Goal: Find specific fact: Find specific fact

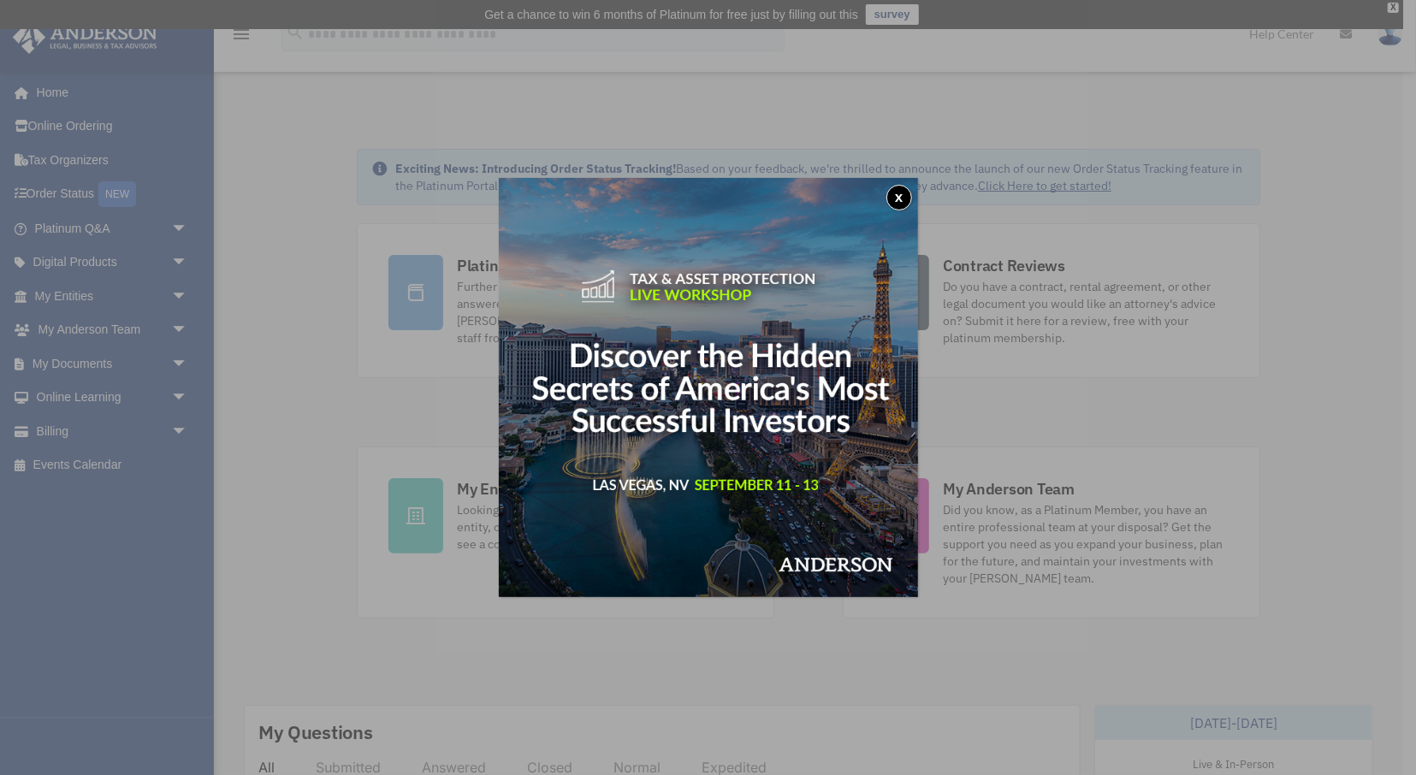
click at [897, 197] on button "x" at bounding box center [899, 198] width 26 height 26
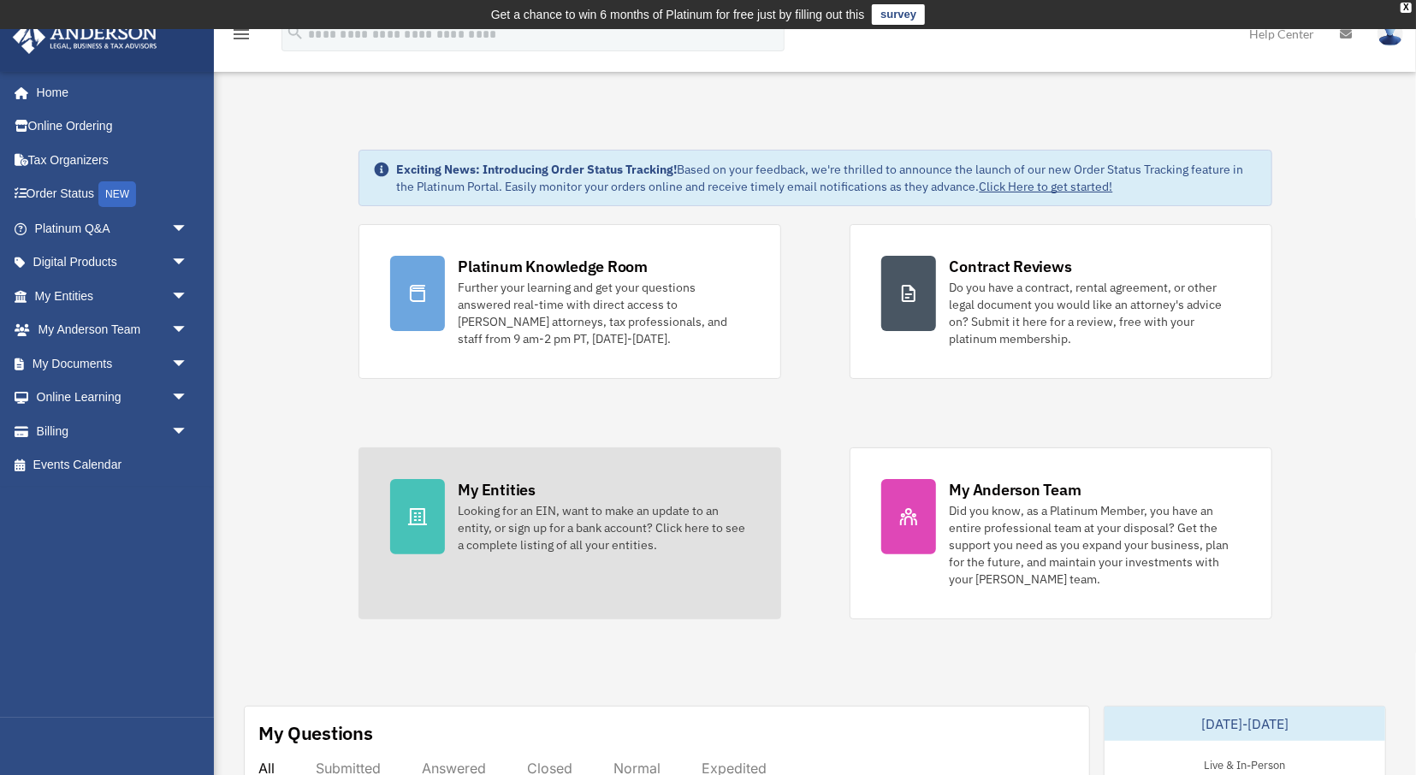
click at [609, 513] on div "Looking for an EIN, want to make an update to an entity, or sign up for a bank …" at bounding box center [604, 527] width 291 height 51
click at [464, 519] on div "Looking for an EIN, want to make an update to an entity, or sign up for a bank …" at bounding box center [604, 527] width 291 height 51
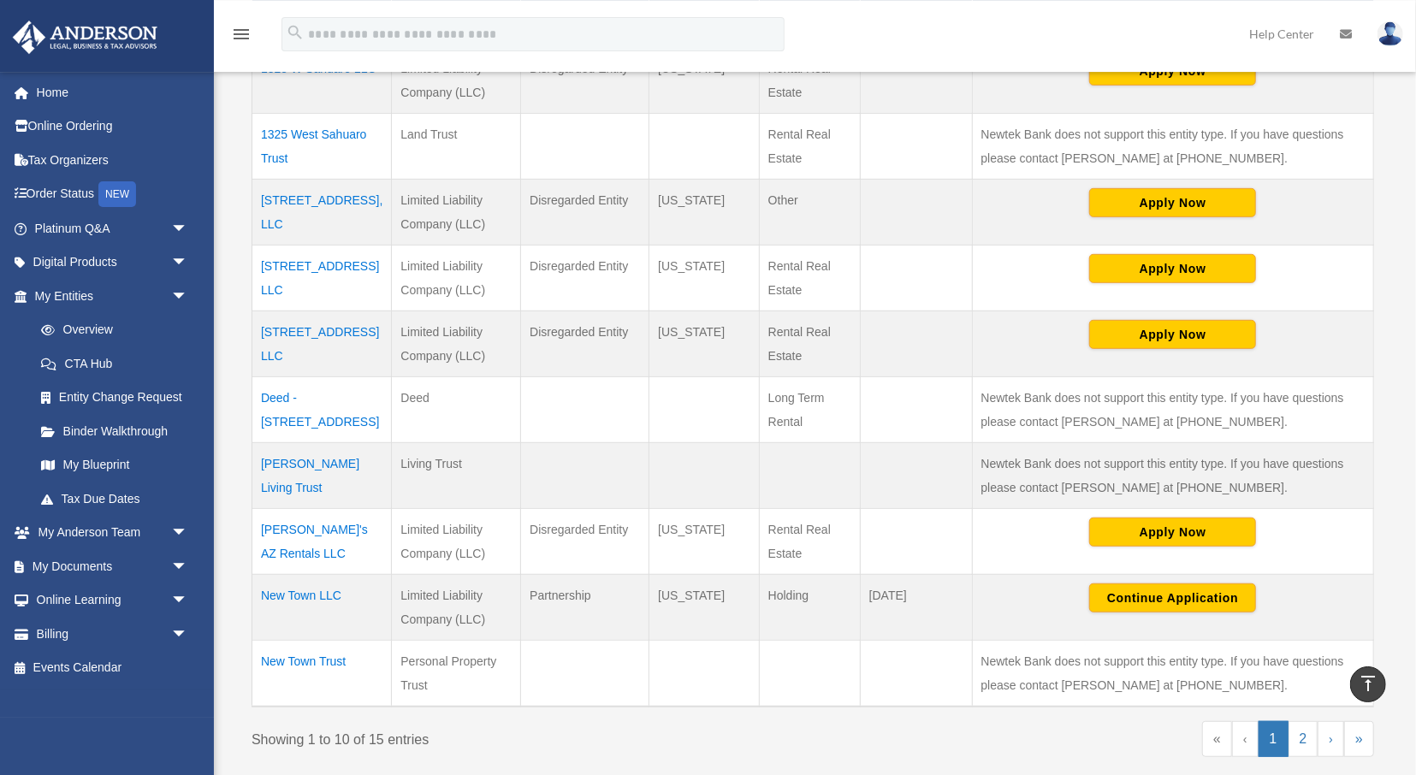
scroll to position [475, 0]
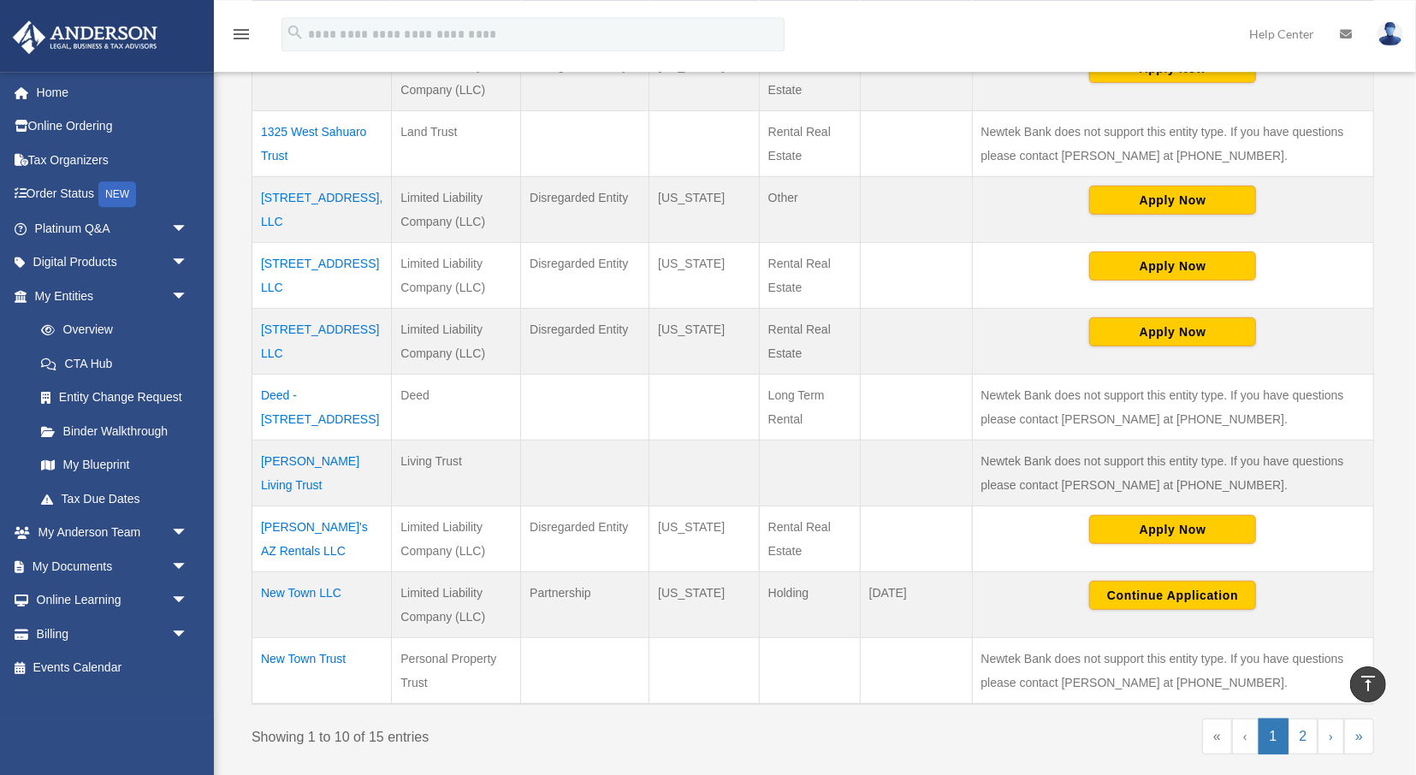
click at [317, 531] on td "Matt's AZ Rentals LLC" at bounding box center [321, 540] width 139 height 66
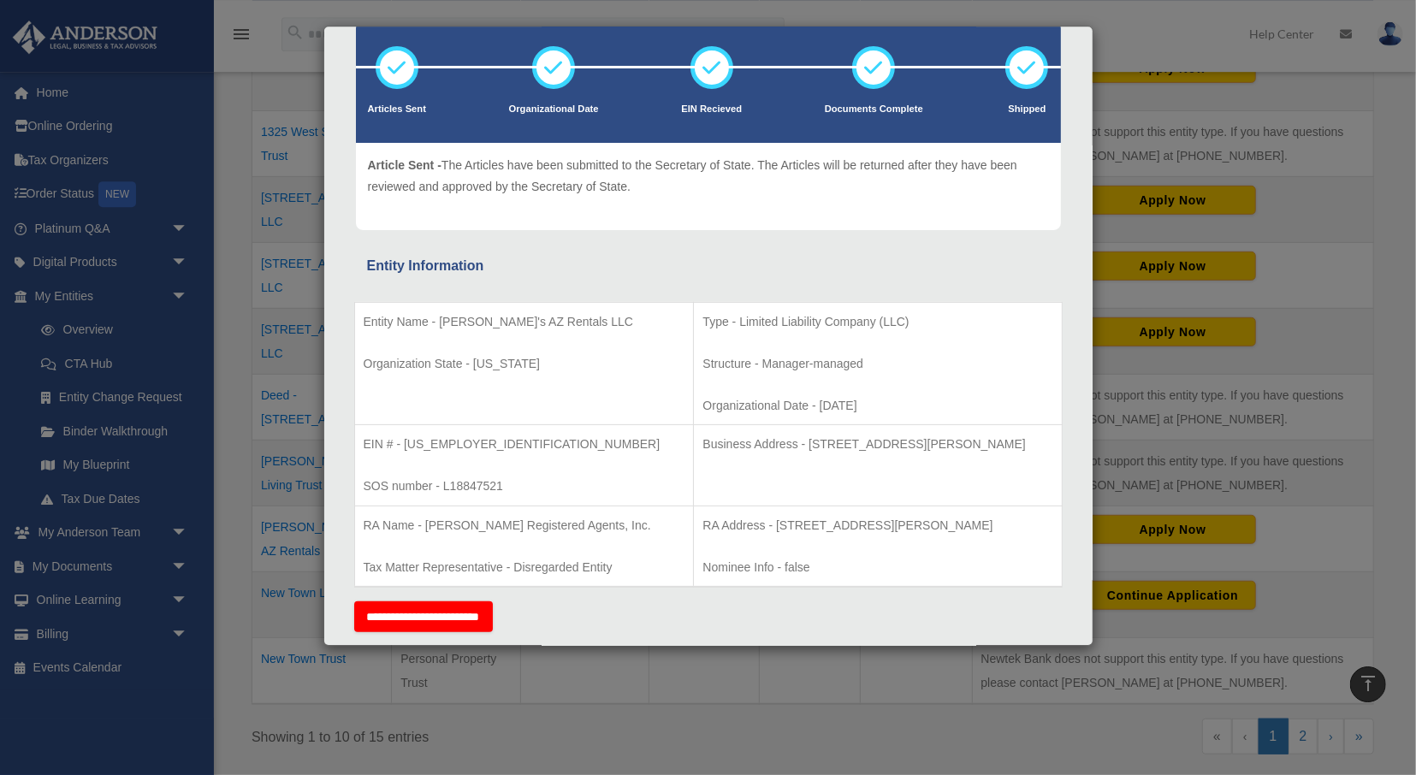
scroll to position [99, 0]
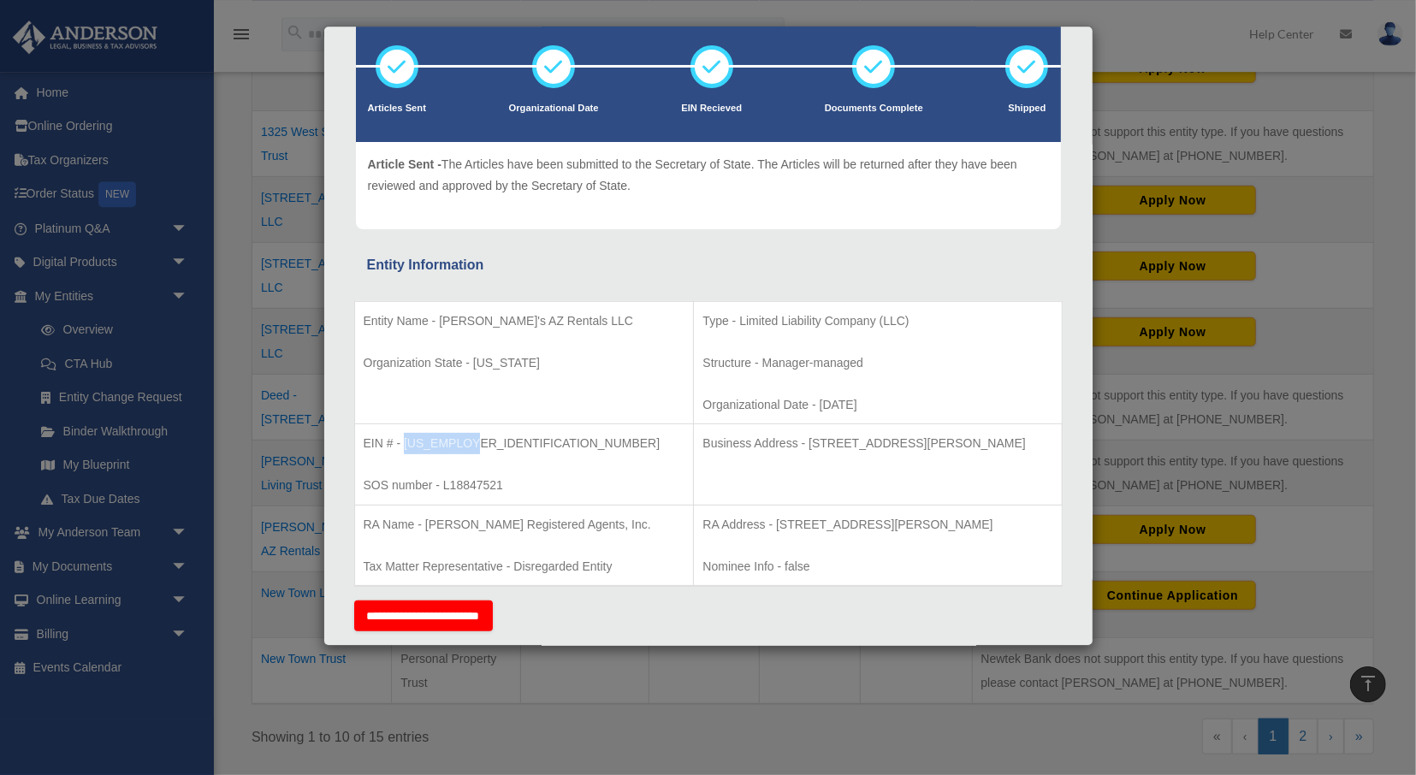
drag, startPoint x: 465, startPoint y: 440, endPoint x: 406, endPoint y: 445, distance: 59.3
click at [406, 445] on p "EIN # - 46-4120022" at bounding box center [525, 443] width 322 height 21
copy p "46-4120022"
